Goal: Book appointment/travel/reservation

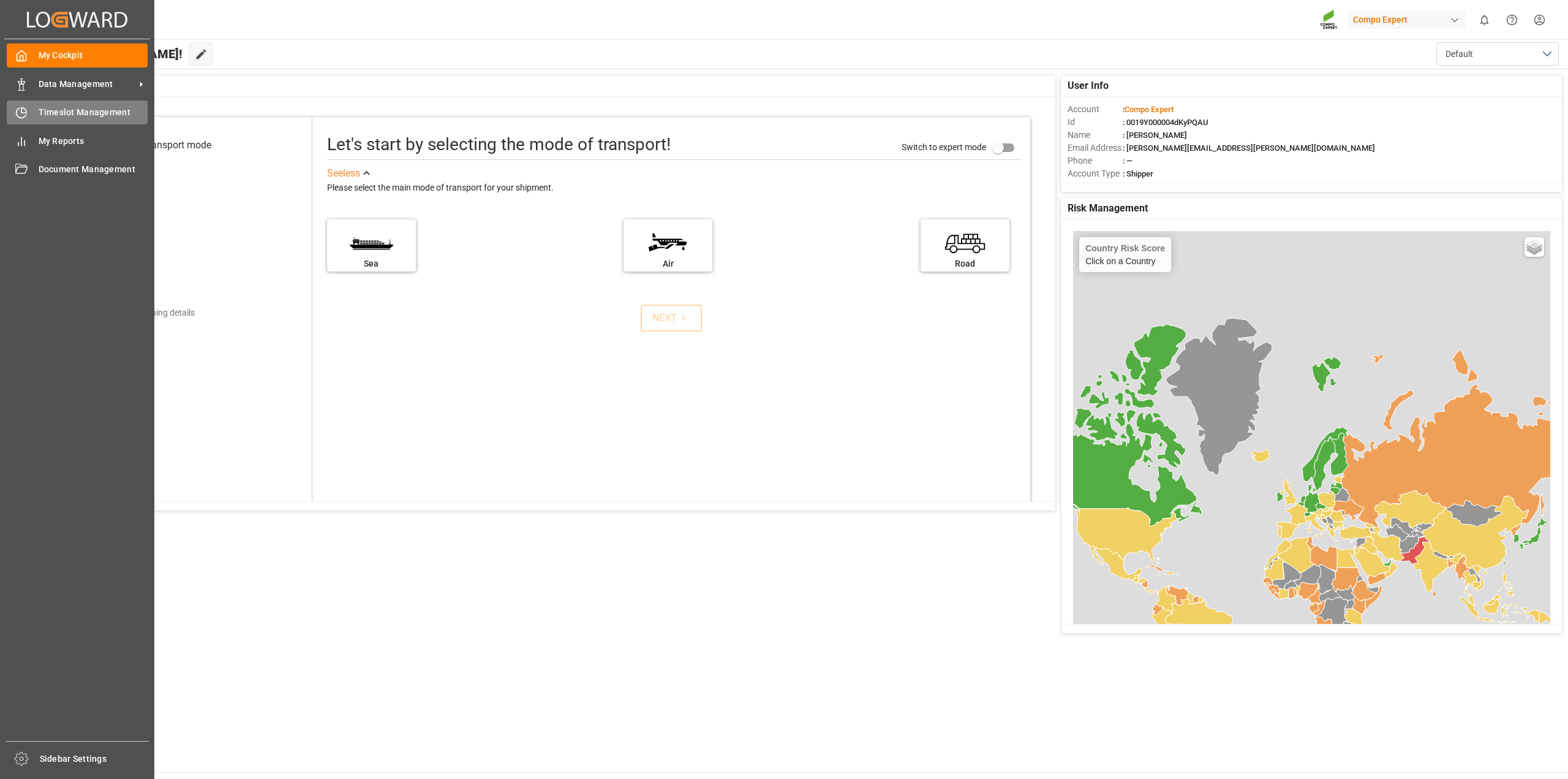
click at [87, 108] on span "Timeslot Management" at bounding box center [93, 112] width 110 height 13
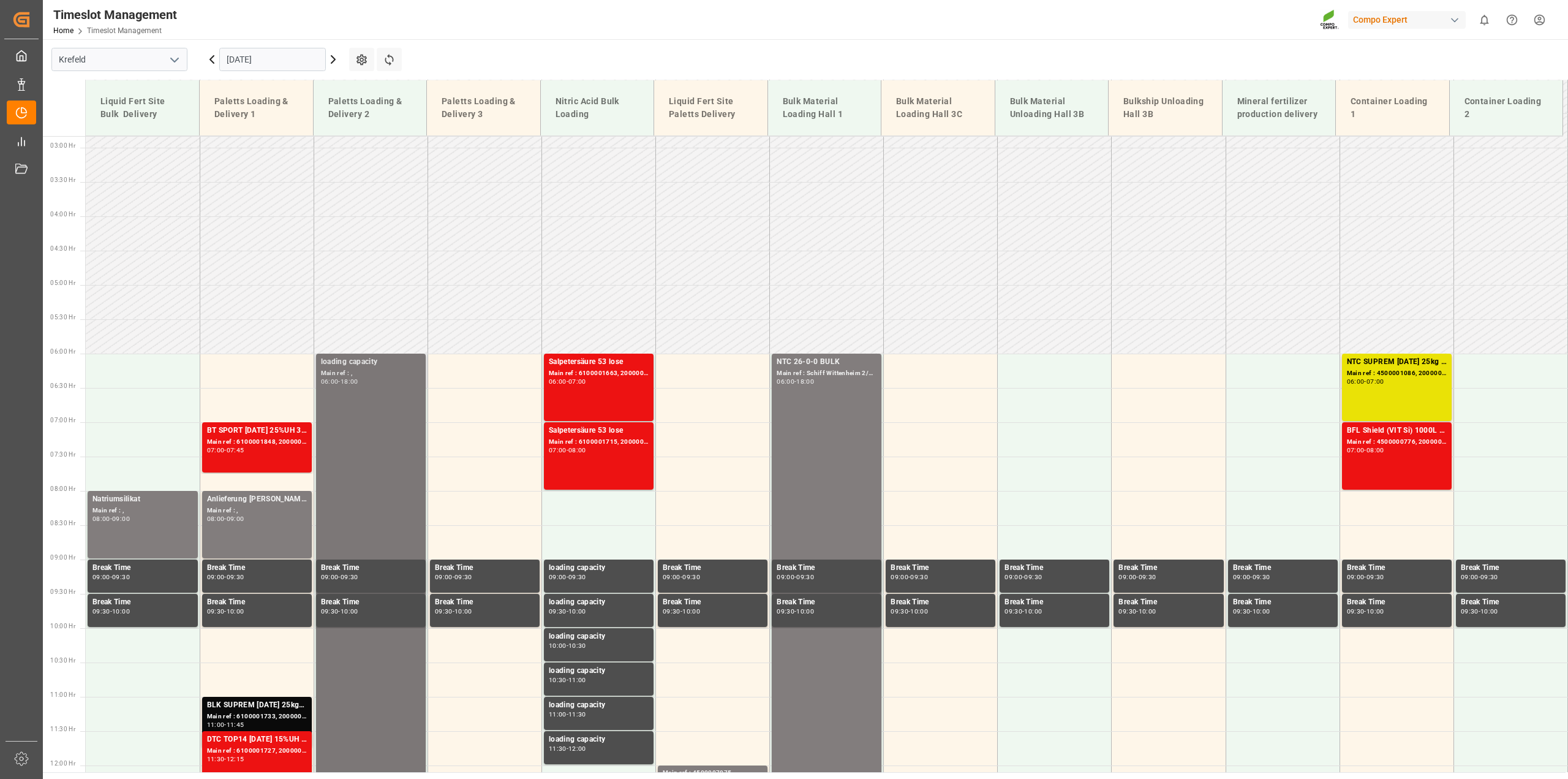
scroll to position [111, 0]
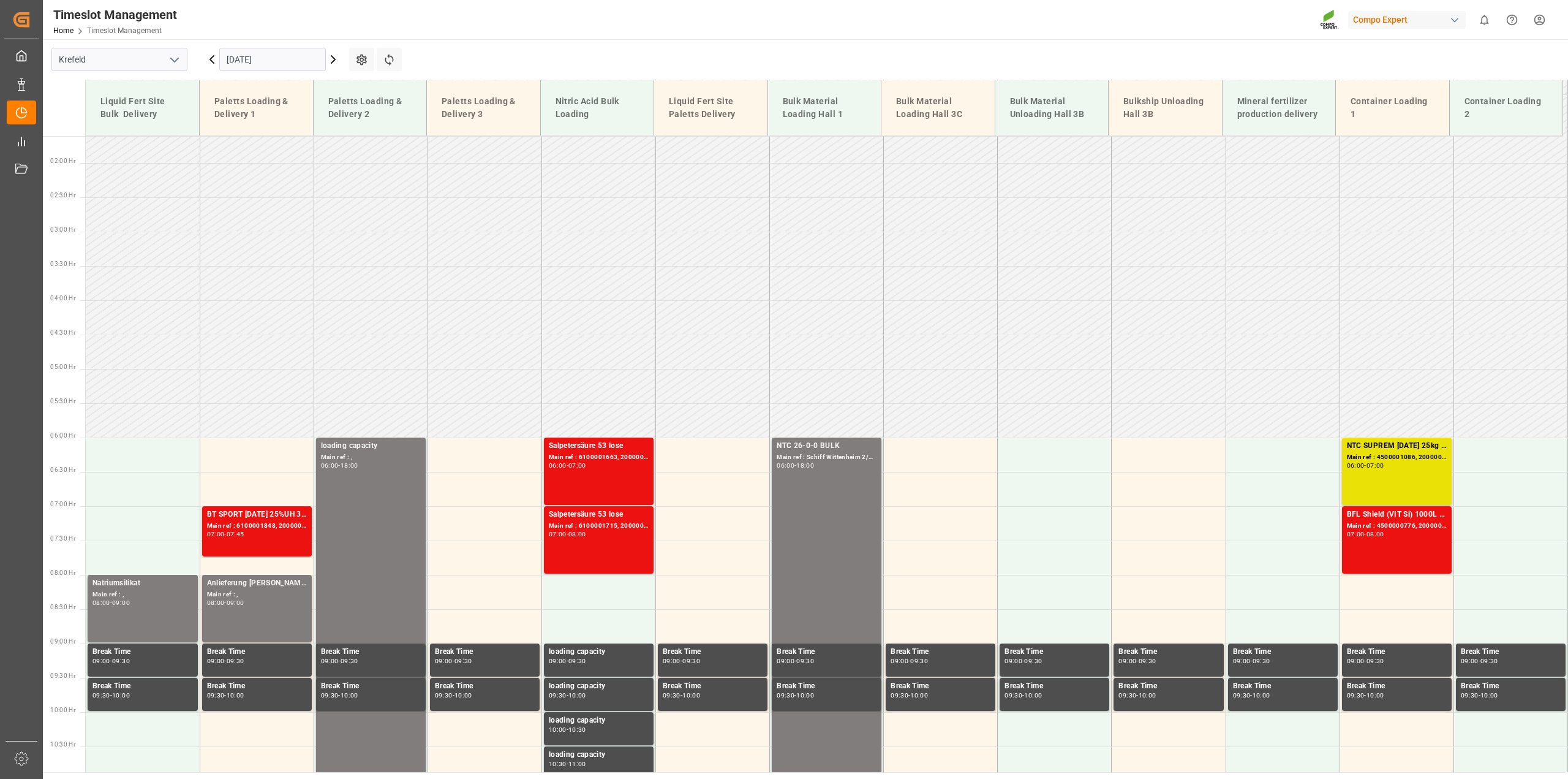
click at [336, 57] on icon at bounding box center [333, 60] width 15 height 15
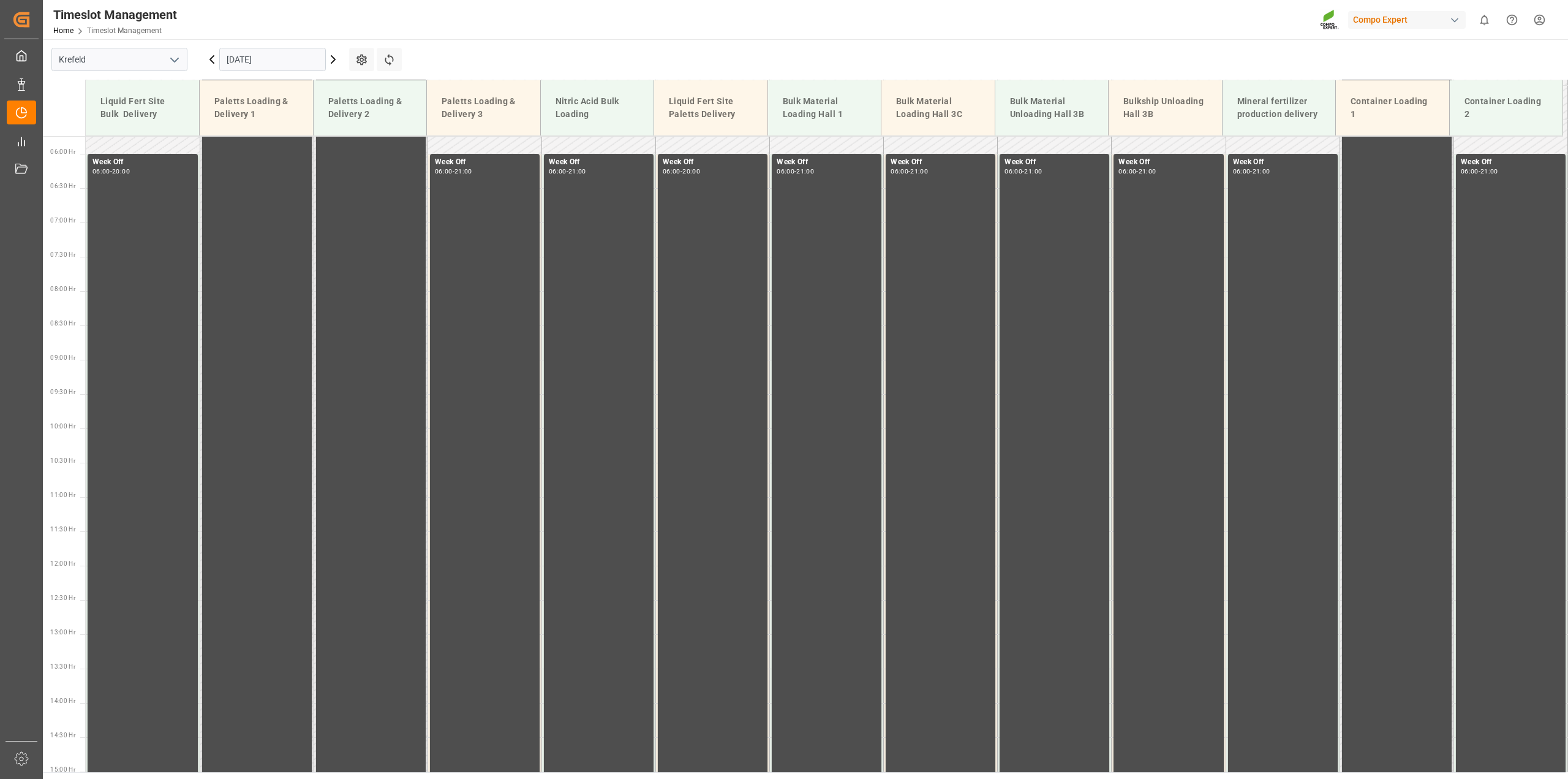
scroll to position [417, 0]
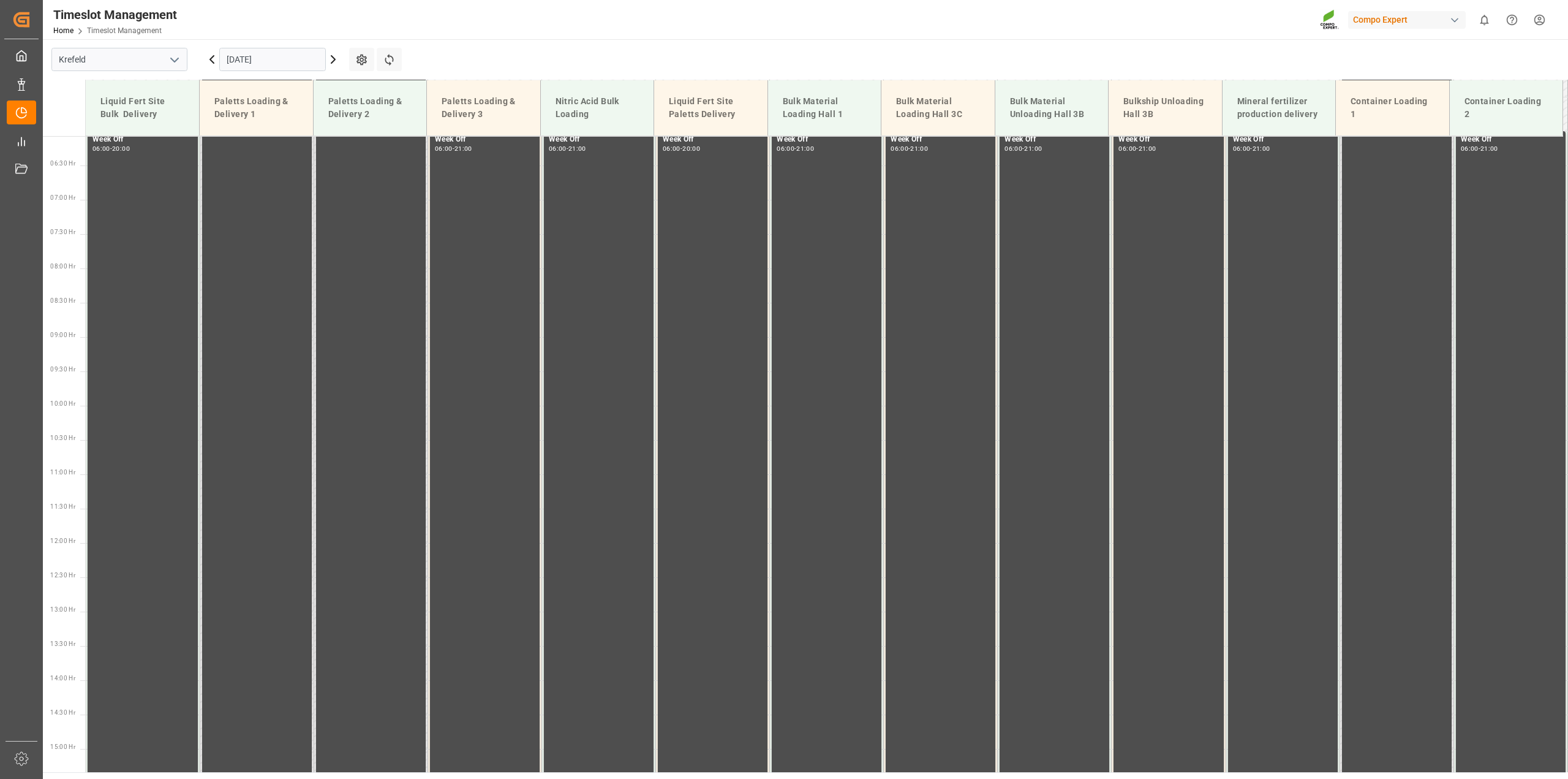
click at [298, 58] on input "[DATE]" at bounding box center [273, 59] width 107 height 23
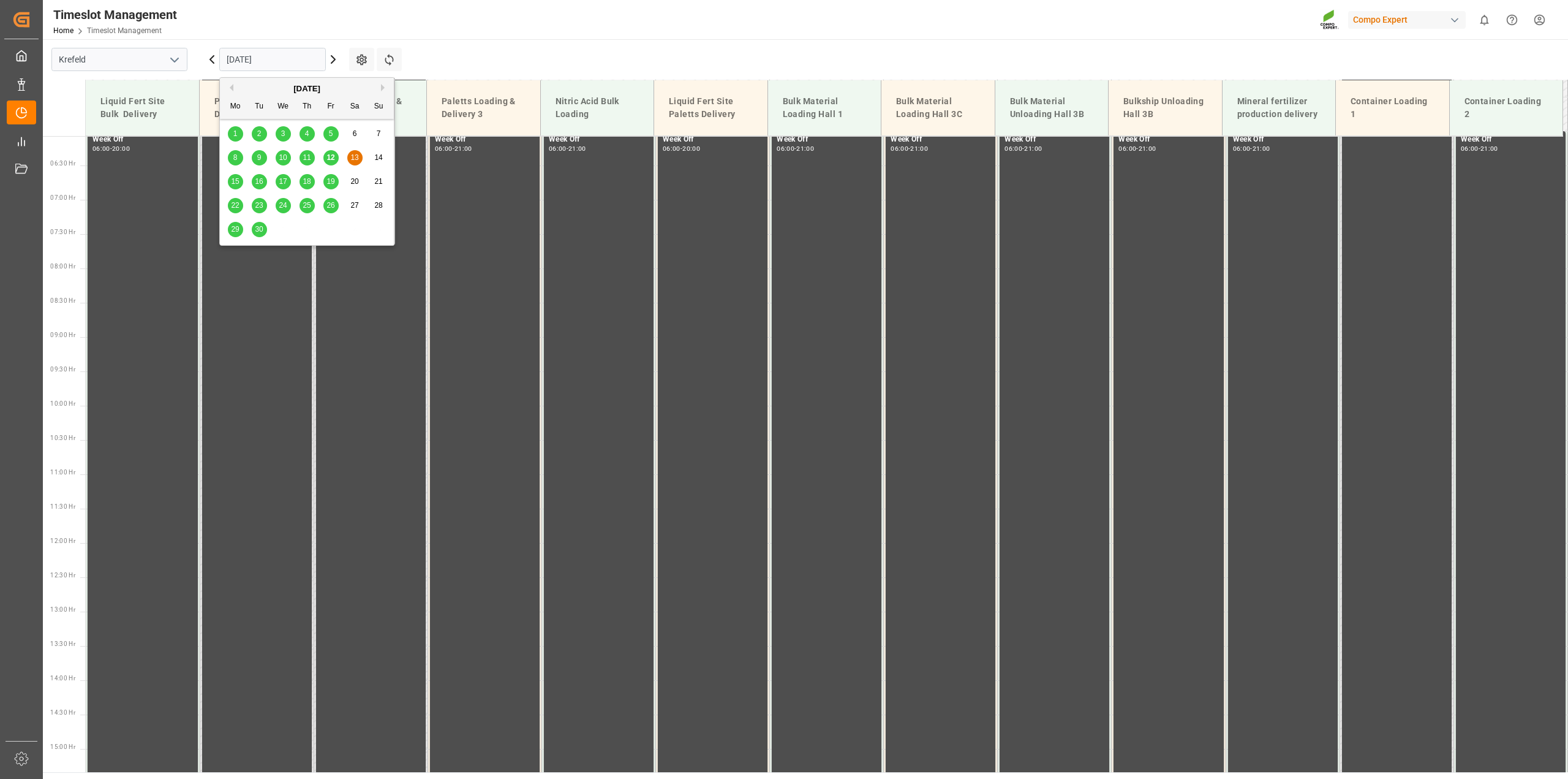
click at [232, 185] on span "15" at bounding box center [234, 181] width 8 height 8
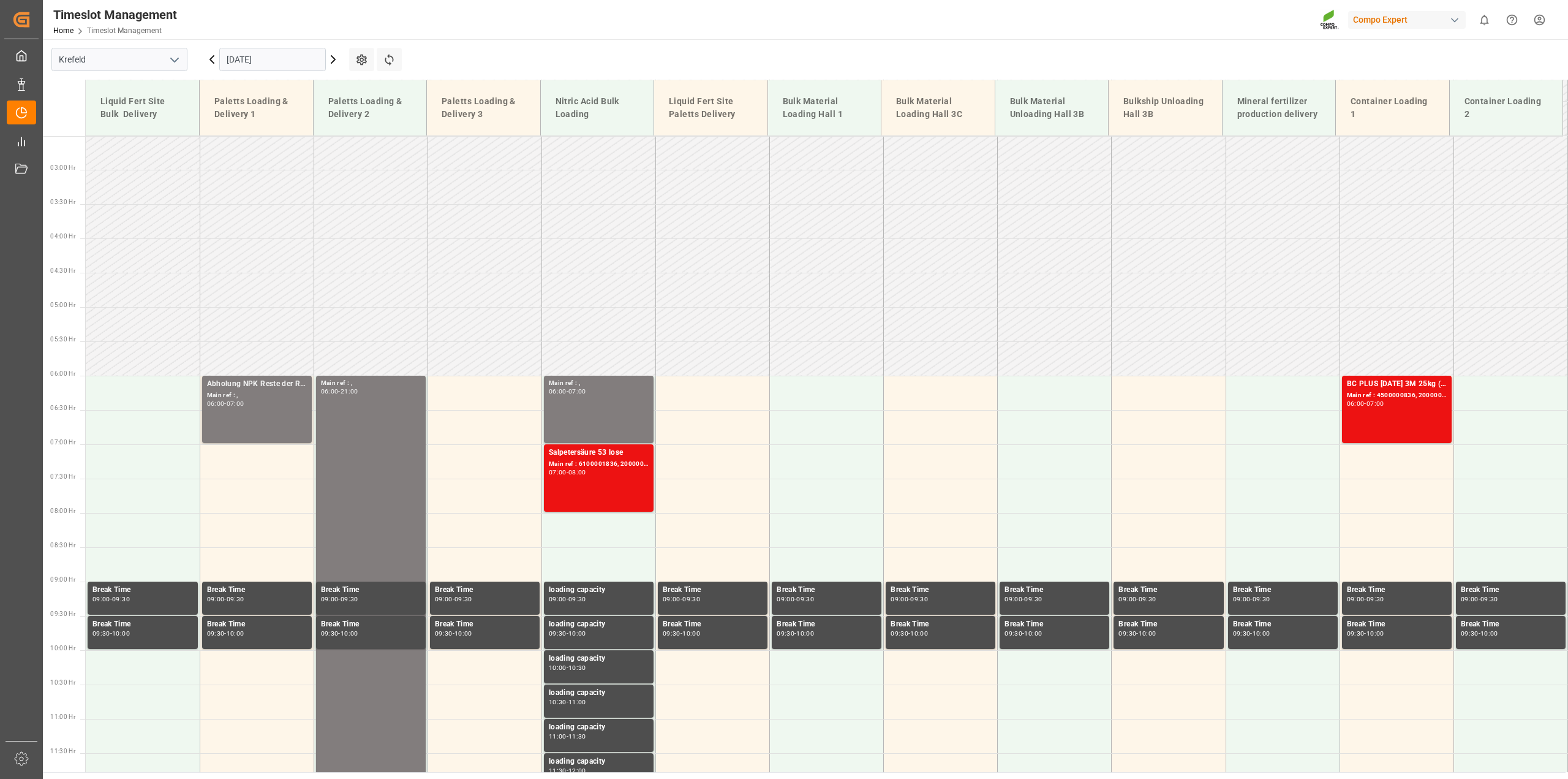
scroll to position [172, 0]
click at [596, 465] on div "Main ref : 6100001836, 2000001475" at bounding box center [599, 465] width 100 height 10
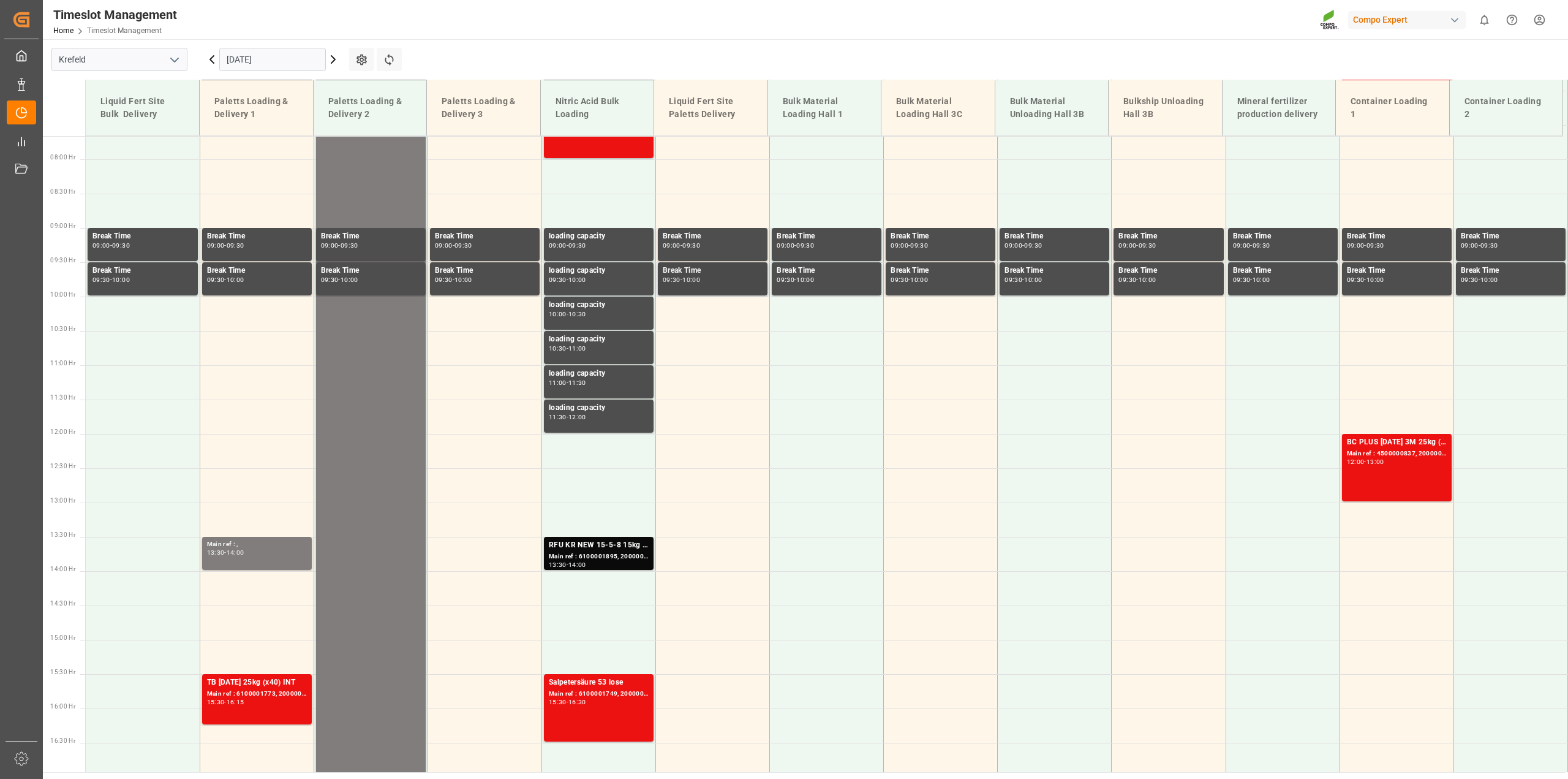
scroll to position [539, 0]
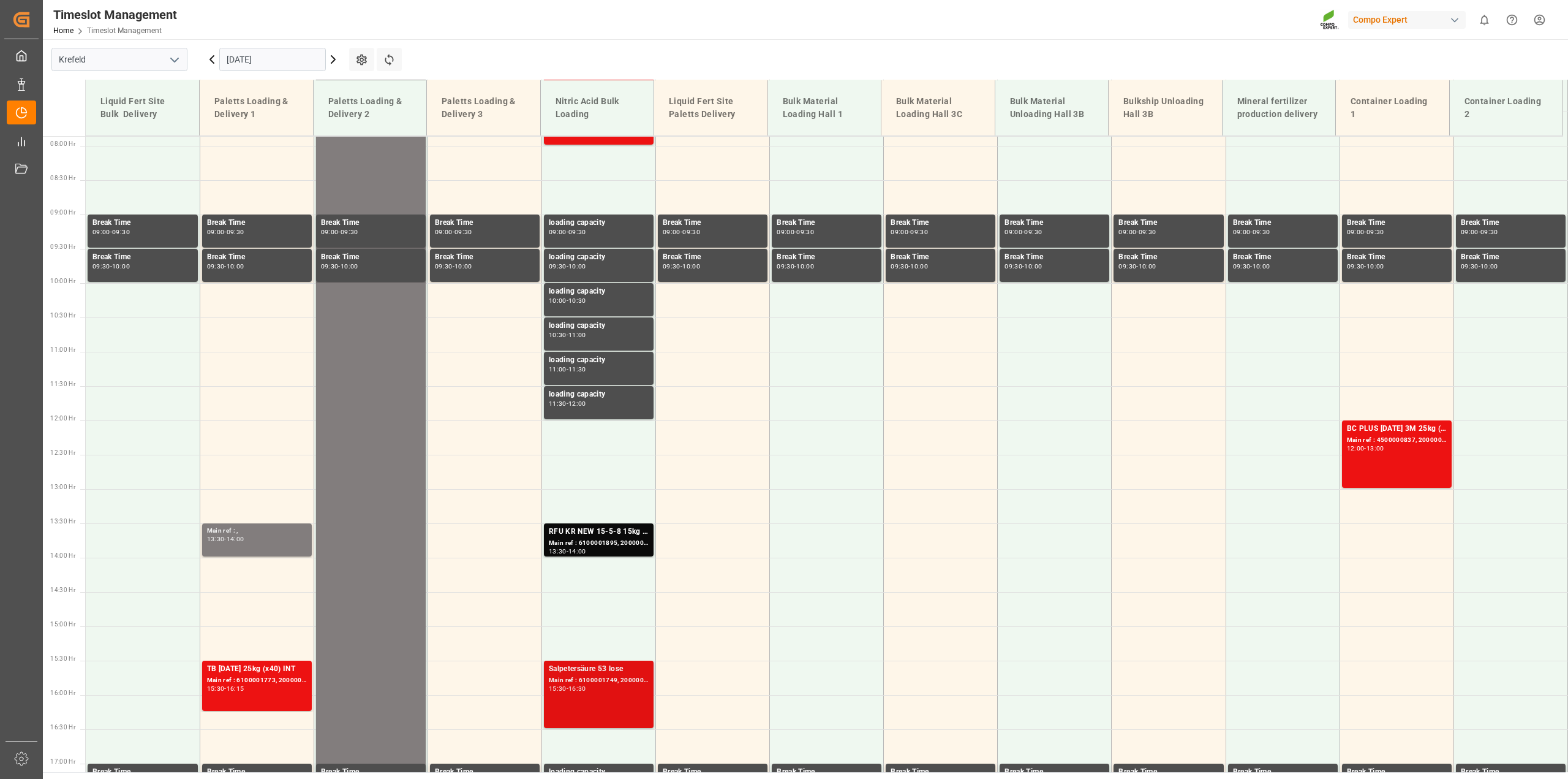
click at [634, 679] on div "Main ref : 6100001749, 2000001451" at bounding box center [599, 680] width 100 height 10
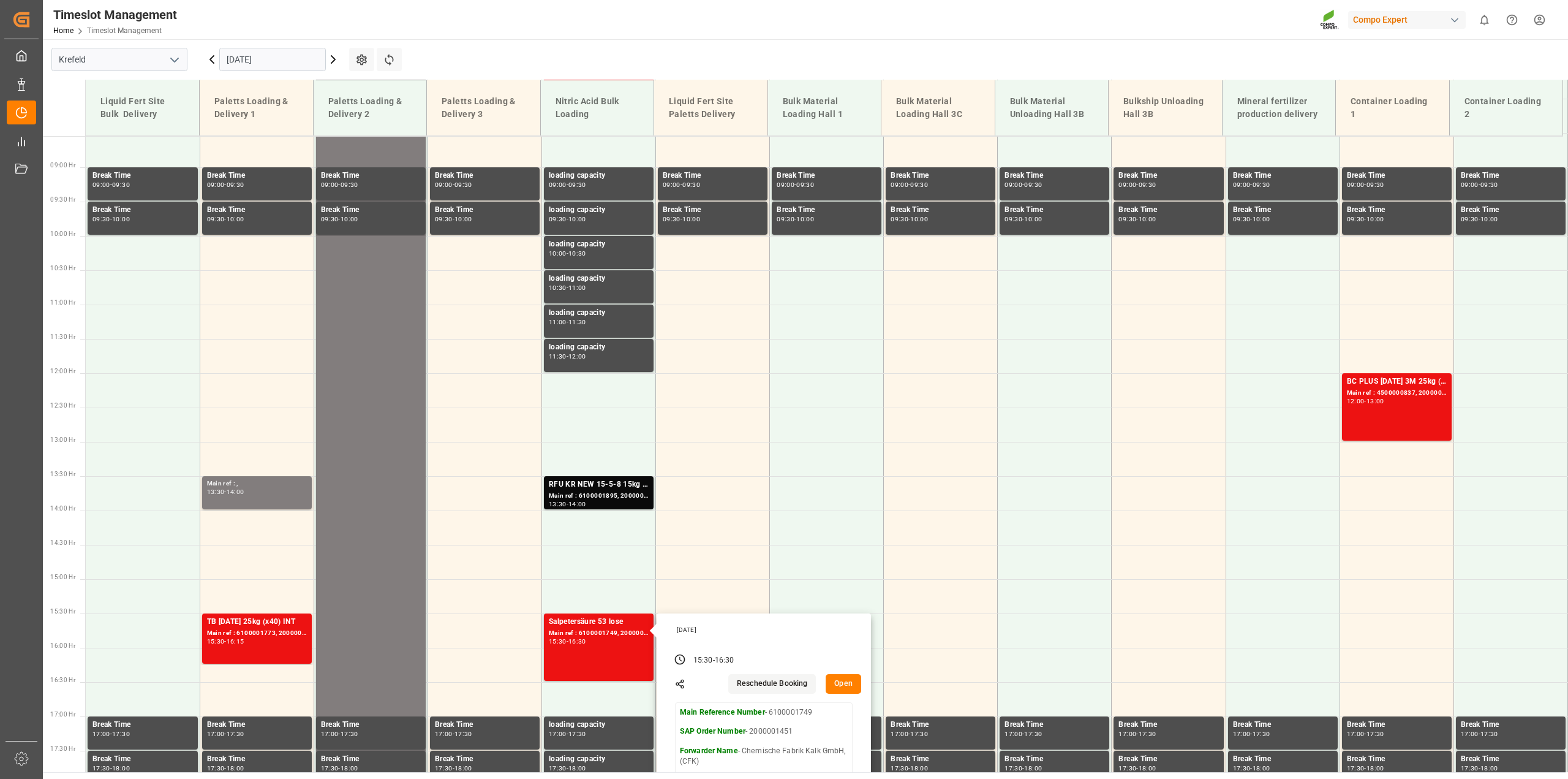
scroll to position [600, 0]
